Goal: Find specific page/section: Find specific page/section

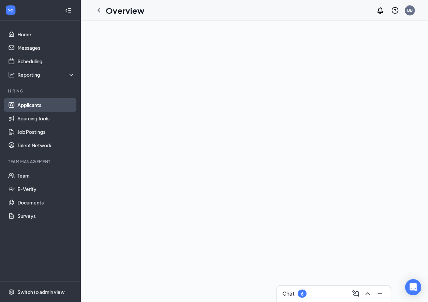
click at [59, 106] on link "Applicants" at bounding box center [46, 104] width 58 height 13
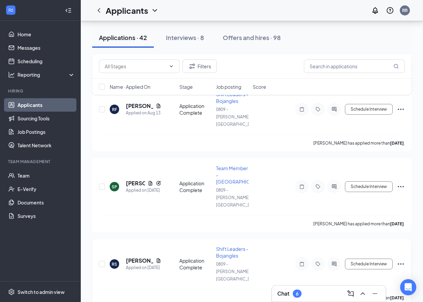
scroll to position [605, 0]
